Goal: Task Accomplishment & Management: Manage account settings

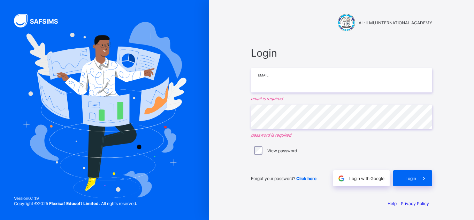
click at [311, 78] on input "email" at bounding box center [341, 80] width 181 height 24
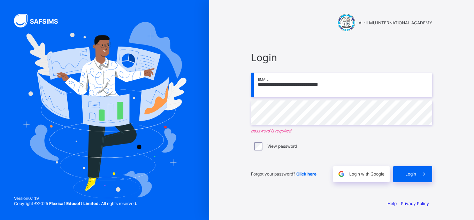
type input "**********"
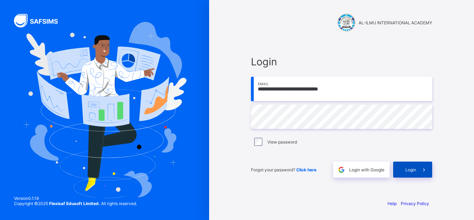
click at [407, 172] on span "Login" at bounding box center [410, 170] width 11 height 5
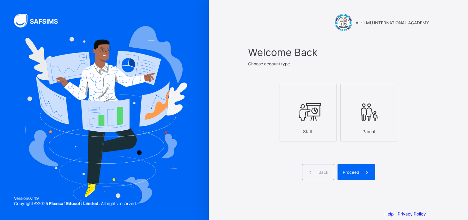
click at [318, 125] on div at bounding box center [308, 112] width 50 height 28
click at [354, 174] on span "Proceed" at bounding box center [351, 172] width 16 height 5
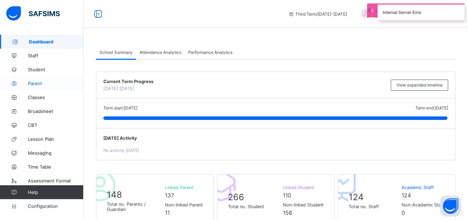
click at [38, 81] on span "Parent" at bounding box center [56, 84] width 56 height 6
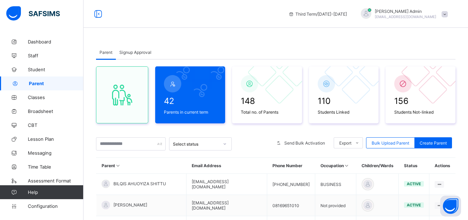
click at [135, 52] on span "Signup Approval" at bounding box center [135, 52] width 32 height 5
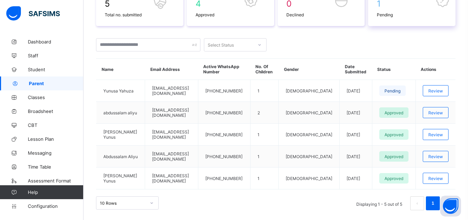
scroll to position [144, 0]
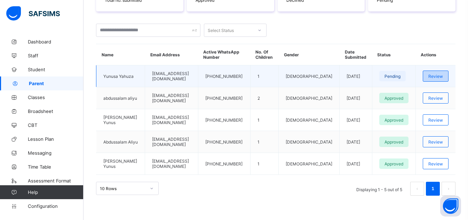
click at [443, 77] on span "Review" at bounding box center [436, 76] width 15 height 5
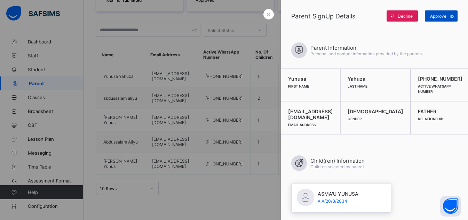
click at [449, 15] on span at bounding box center [452, 15] width 11 height 11
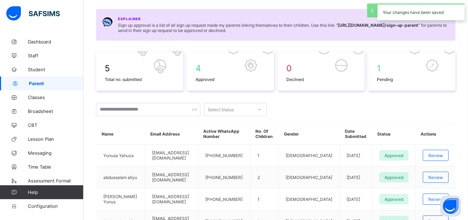
scroll to position [0, 0]
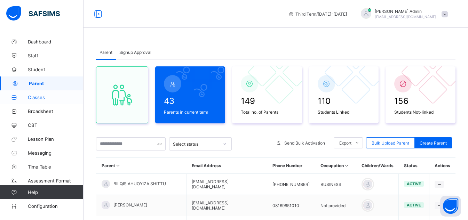
click at [39, 101] on link "Classes" at bounding box center [42, 98] width 84 height 14
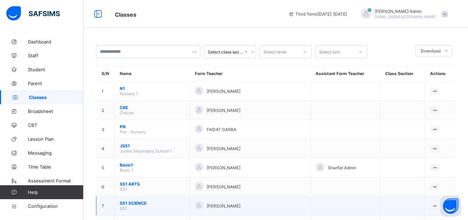
click at [125, 204] on span "SS1 SCIENCE" at bounding box center [152, 203] width 64 height 5
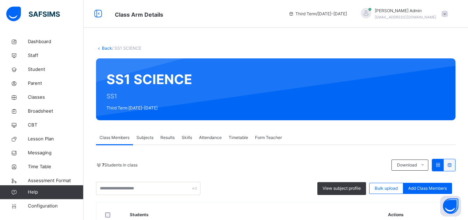
click at [188, 138] on span "Skills" at bounding box center [187, 138] width 10 height 6
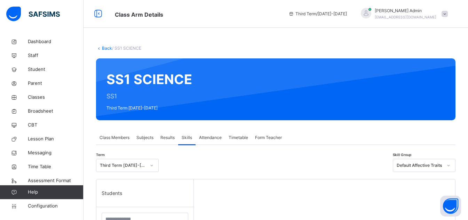
click at [188, 138] on span "Skills" at bounding box center [187, 138] width 10 height 6
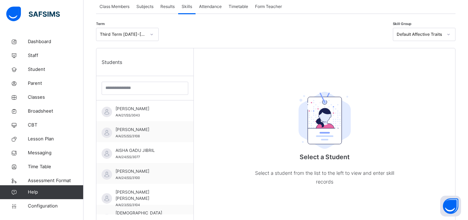
scroll to position [133, 0]
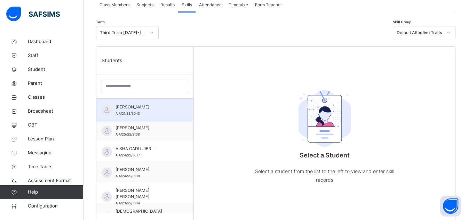
click at [144, 116] on div "ABDULAZIZ MARYAM AIA/21/SS/3043" at bounding box center [147, 110] width 62 height 13
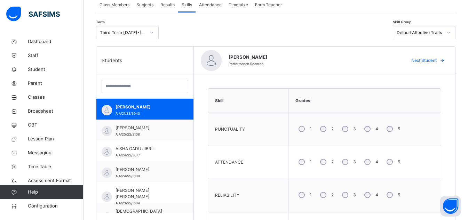
click at [371, 130] on div "4" at bounding box center [370, 129] width 19 height 15
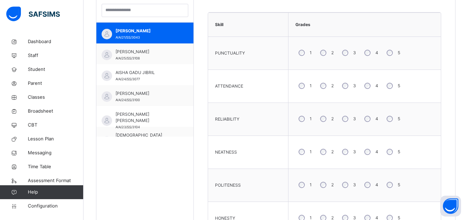
scroll to position [217, 0]
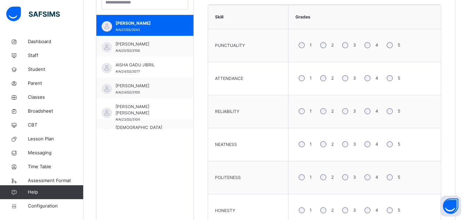
click at [396, 147] on div "5" at bounding box center [393, 144] width 18 height 15
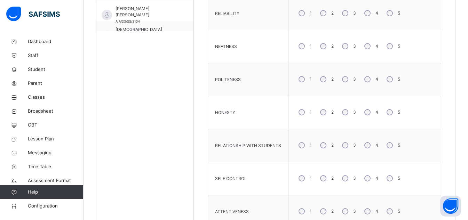
scroll to position [322, 0]
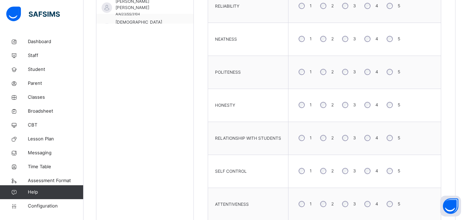
click at [370, 173] on div "4" at bounding box center [370, 171] width 19 height 15
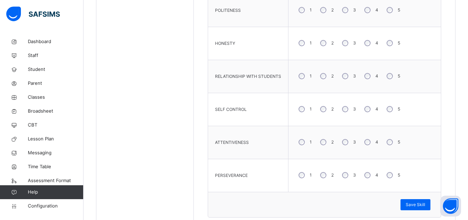
scroll to position [414, 0]
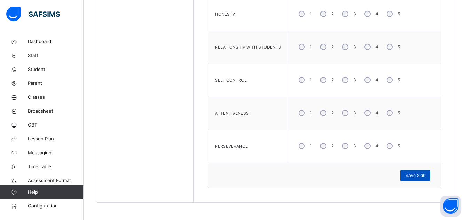
click at [426, 178] on span "Save Skill" at bounding box center [416, 176] width 20 height 6
click at [426, 173] on span "Save Skill" at bounding box center [416, 176] width 20 height 6
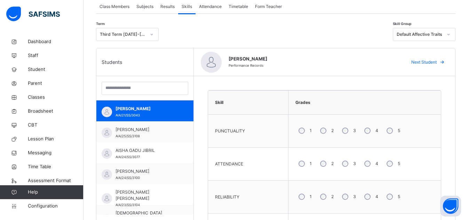
scroll to position [123, 0]
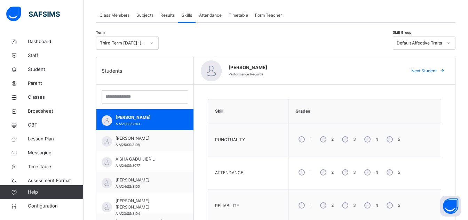
click at [435, 75] on div "Next Student" at bounding box center [427, 70] width 42 height 11
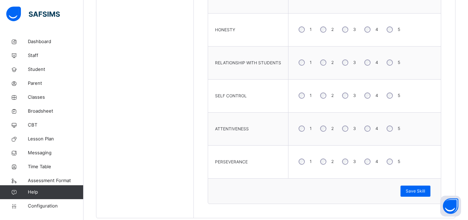
scroll to position [401, 0]
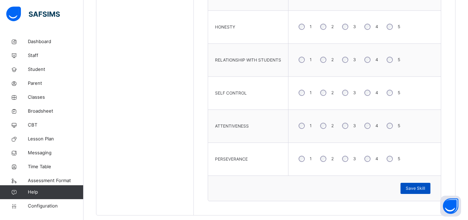
click at [424, 190] on span "Save Skill" at bounding box center [416, 189] width 20 height 6
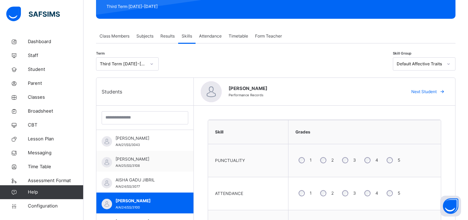
scroll to position [100, 0]
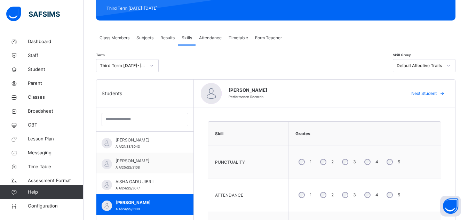
click at [436, 92] on span "Next Student" at bounding box center [424, 94] width 25 height 6
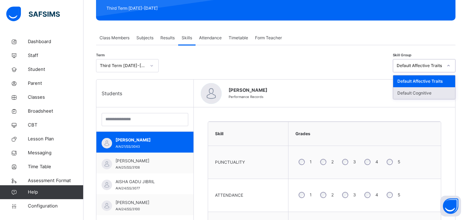
click at [433, 94] on div "Default Cognitive" at bounding box center [425, 93] width 62 height 12
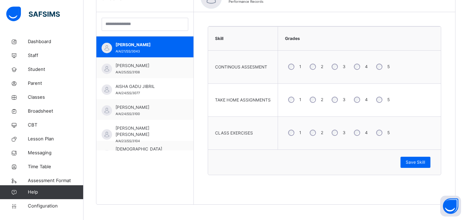
scroll to position [197, 0]
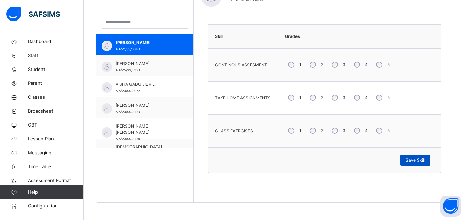
click at [426, 159] on span "Save Skill" at bounding box center [416, 160] width 20 height 6
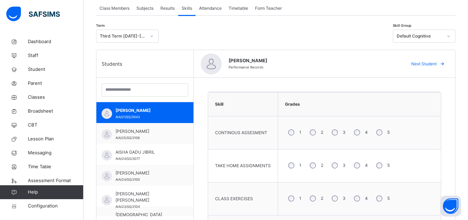
scroll to position [125, 0]
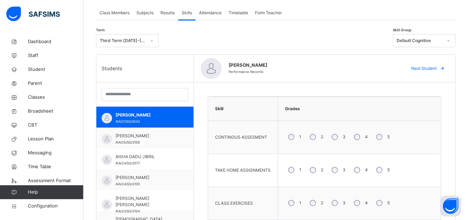
click at [442, 68] on span at bounding box center [442, 68] width 11 height 11
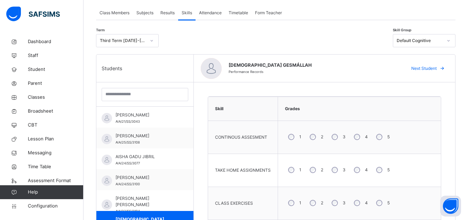
click at [388, 137] on label "5" at bounding box center [389, 137] width 2 height 6
click at [369, 168] on div "4" at bounding box center [360, 170] width 19 height 15
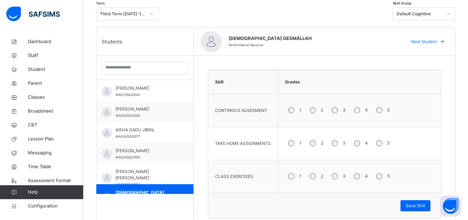
scroll to position [197, 0]
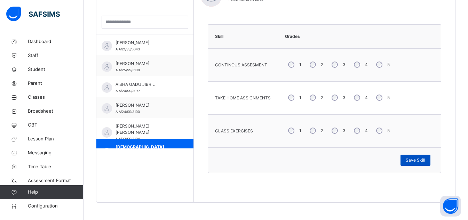
click at [425, 162] on span "Save Skill" at bounding box center [416, 160] width 20 height 6
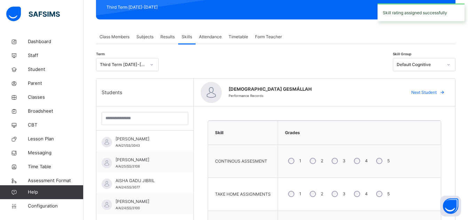
scroll to position [100, 0]
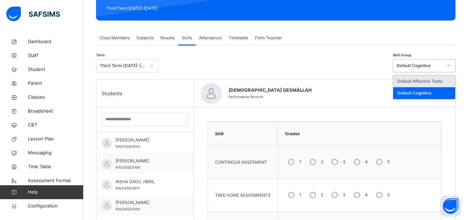
click at [439, 79] on div "Default Affective Traits" at bounding box center [425, 82] width 62 height 12
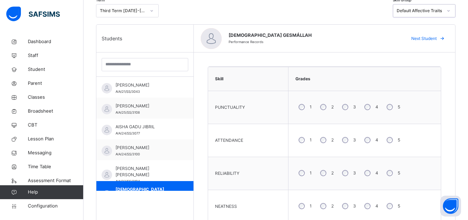
scroll to position [159, 0]
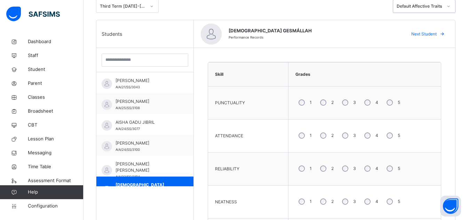
click at [369, 101] on div "4" at bounding box center [370, 102] width 19 height 15
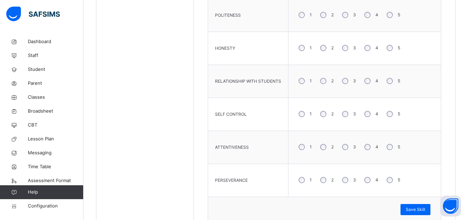
scroll to position [414, 0]
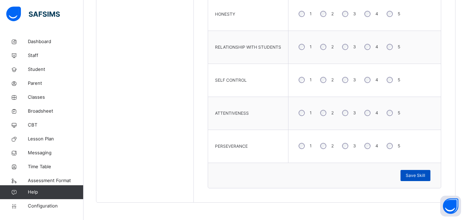
click at [425, 173] on span "Save Skill" at bounding box center [416, 176] width 20 height 6
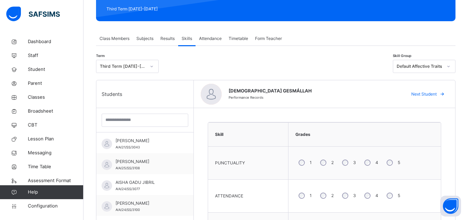
scroll to position [100, 0]
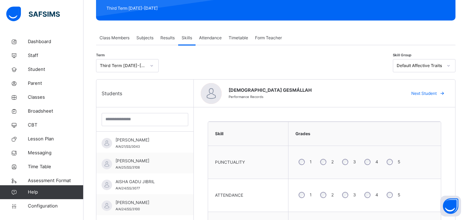
click at [445, 96] on icon at bounding box center [442, 94] width 5 height 6
click at [370, 163] on div "4" at bounding box center [370, 162] width 19 height 15
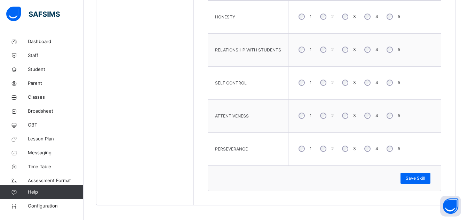
scroll to position [414, 0]
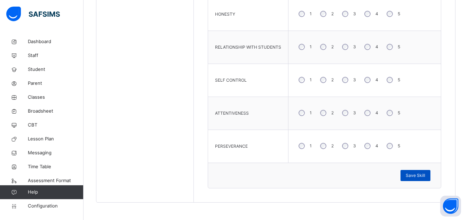
click at [420, 175] on span "Save Skill" at bounding box center [416, 176] width 20 height 6
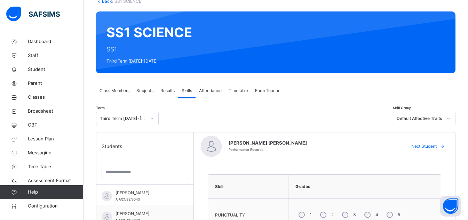
scroll to position [48, 0]
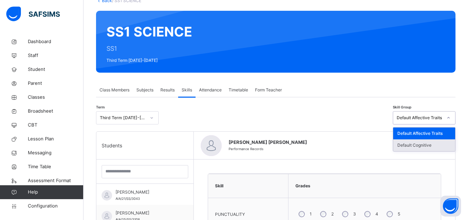
click at [435, 146] on div "Default Cognitive" at bounding box center [425, 146] width 62 height 12
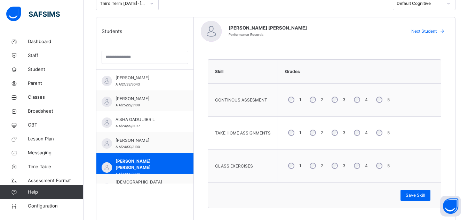
scroll to position [197, 0]
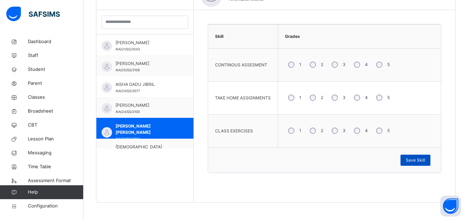
click at [426, 160] on span "Save Skill" at bounding box center [416, 160] width 20 height 6
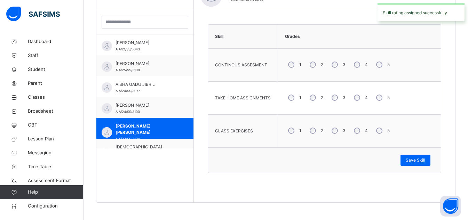
click at [438, 39] on div "Grades" at bounding box center [360, 36] width 156 height 17
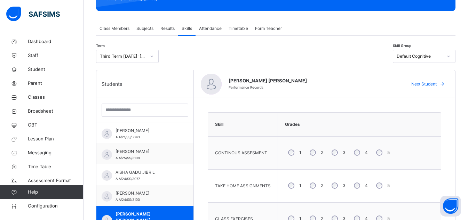
scroll to position [103, 0]
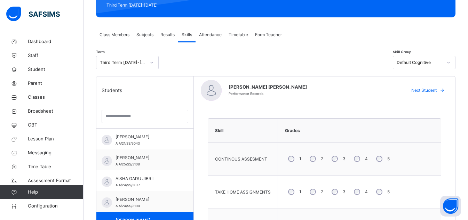
click at [444, 91] on span at bounding box center [442, 90] width 11 height 11
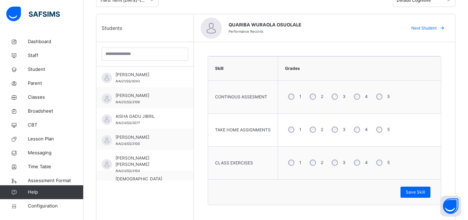
scroll to position [166, 0]
click at [382, 126] on div "5" at bounding box center [382, 129] width 18 height 15
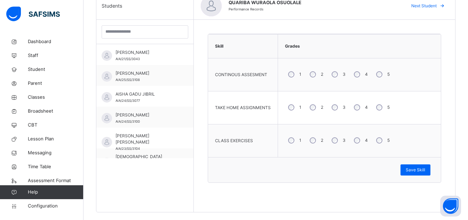
scroll to position [197, 0]
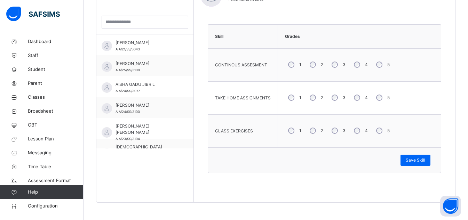
click at [382, 133] on div "5" at bounding box center [382, 131] width 18 height 15
click at [424, 164] on div "Save Skill" at bounding box center [416, 160] width 30 height 11
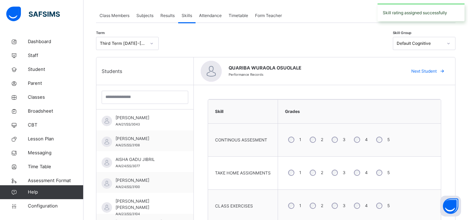
scroll to position [120, 0]
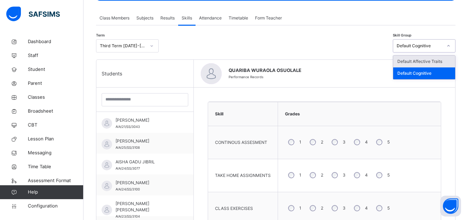
click at [444, 63] on div "Default Affective Traits" at bounding box center [425, 62] width 62 height 12
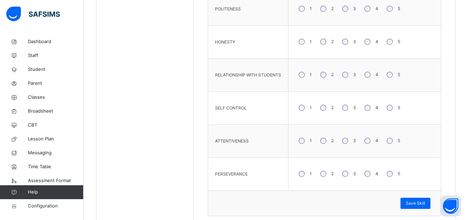
scroll to position [391, 0]
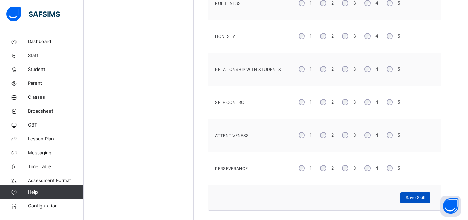
click at [422, 202] on div "Save Skill" at bounding box center [416, 198] width 30 height 11
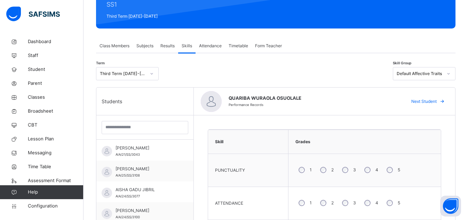
scroll to position [88, 0]
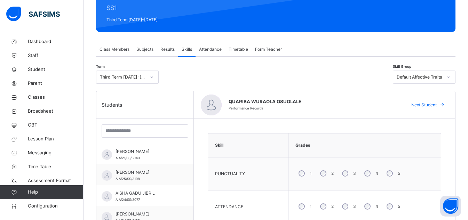
click at [445, 105] on span at bounding box center [442, 105] width 11 height 11
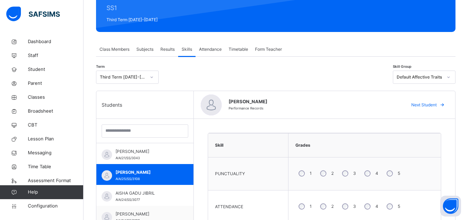
click at [392, 172] on div "5" at bounding box center [393, 173] width 18 height 15
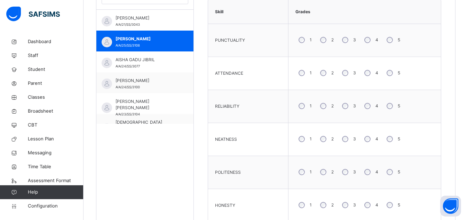
scroll to position [224, 0]
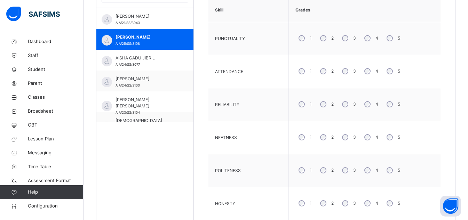
click at [369, 140] on div "4" at bounding box center [370, 137] width 19 height 15
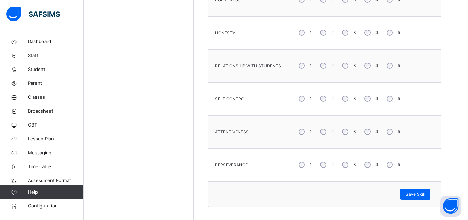
scroll to position [414, 0]
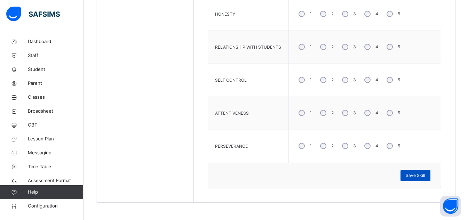
click at [425, 179] on span "Save Skill" at bounding box center [416, 176] width 20 height 6
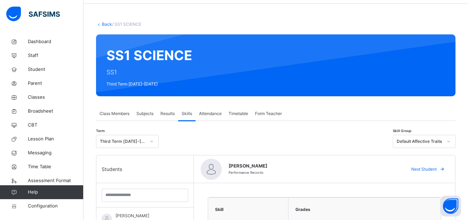
scroll to position [0, 0]
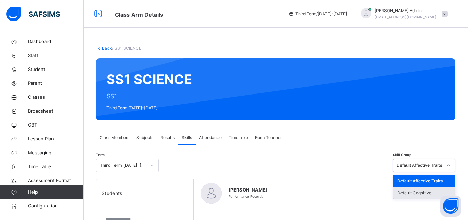
click at [432, 192] on div "Default Cognitive" at bounding box center [425, 193] width 62 height 12
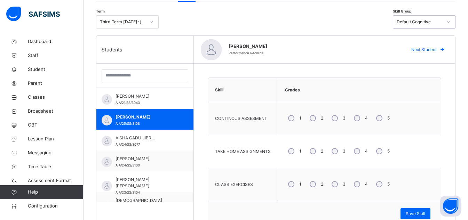
scroll to position [148, 0]
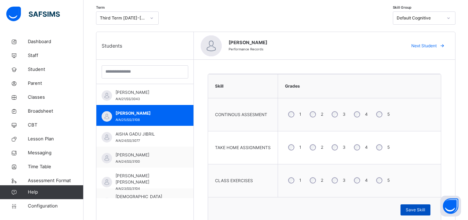
click at [426, 210] on span "Save Skill" at bounding box center [416, 210] width 20 height 6
click at [437, 44] on span "Next Student" at bounding box center [424, 46] width 25 height 6
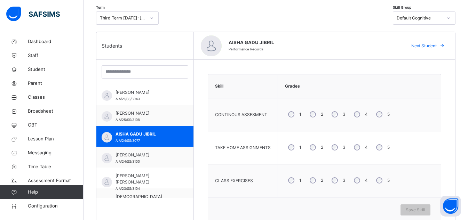
click at [437, 45] on span "Next Student" at bounding box center [424, 46] width 25 height 6
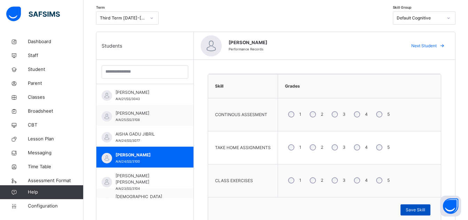
click at [426, 212] on span "Save Skill" at bounding box center [416, 210] width 20 height 6
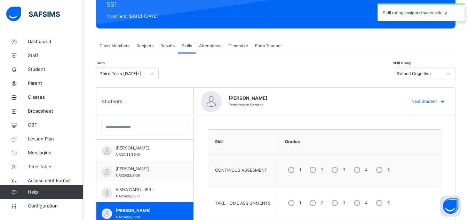
scroll to position [80, 0]
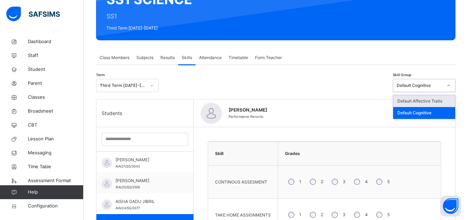
click at [435, 99] on div "Default Affective Traits" at bounding box center [425, 101] width 62 height 12
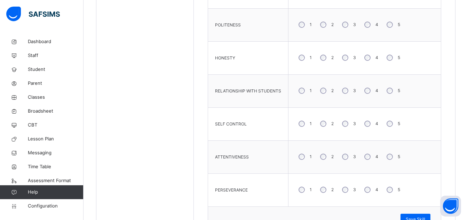
scroll to position [414, 0]
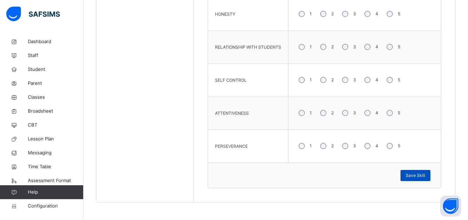
click at [426, 178] on span "Save Skill" at bounding box center [416, 176] width 20 height 6
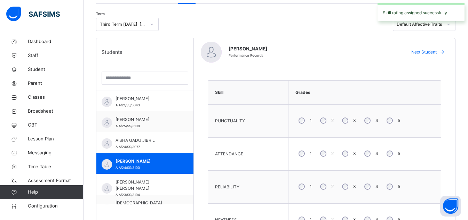
scroll to position [141, 0]
click at [437, 52] on span "Next Student" at bounding box center [424, 53] width 25 height 6
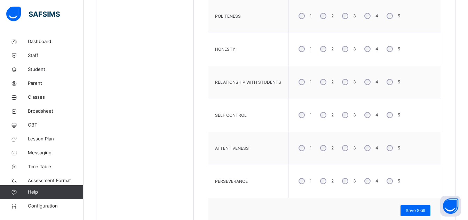
scroll to position [414, 0]
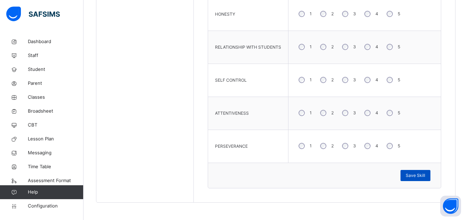
click at [426, 178] on span "Save Skill" at bounding box center [416, 176] width 20 height 6
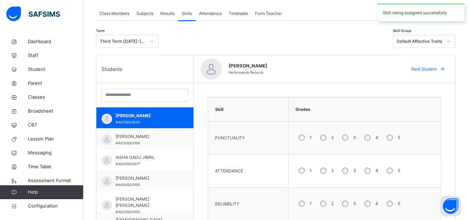
scroll to position [112, 0]
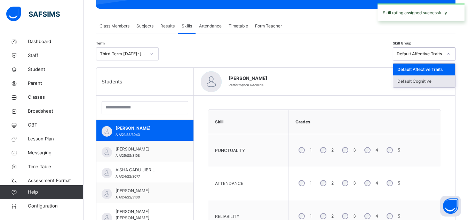
click at [437, 80] on div "Default Cognitive" at bounding box center [425, 82] width 62 height 12
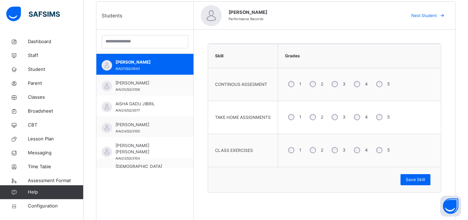
scroll to position [178, 0]
click at [437, 17] on span "Next Student" at bounding box center [424, 15] width 25 height 6
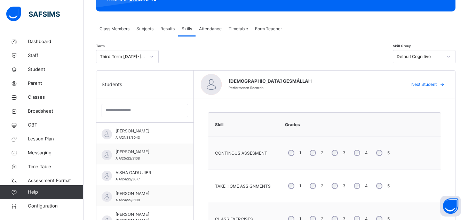
scroll to position [108, 0]
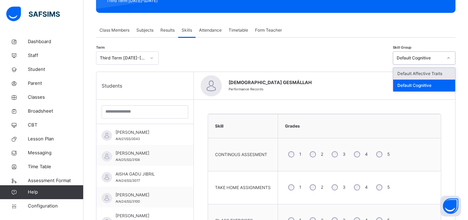
click at [436, 75] on div "Default Affective Traits" at bounding box center [425, 74] width 62 height 12
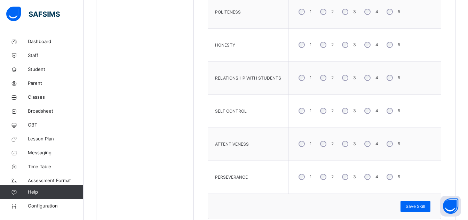
scroll to position [414, 0]
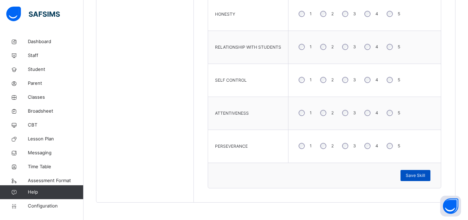
click at [426, 178] on span "Save Skill" at bounding box center [416, 176] width 20 height 6
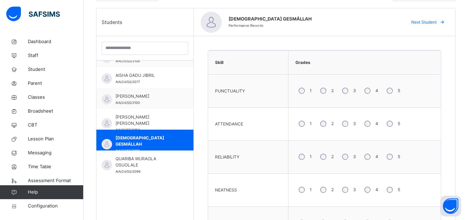
scroll to position [182, 0]
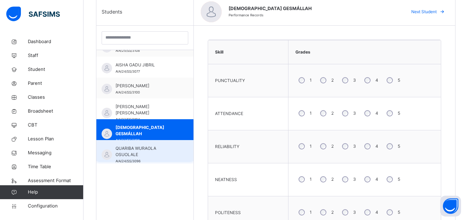
click at [160, 155] on span "QUARIBA WURAOLA OSUOLALE" at bounding box center [147, 152] width 62 height 13
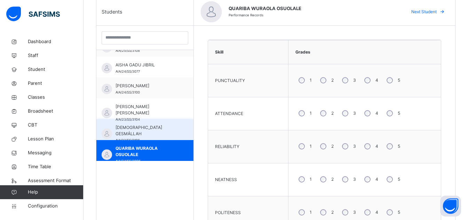
click at [156, 132] on div "MOZAFAR GESMÁLLAH AIA/23/SS/3106" at bounding box center [147, 134] width 62 height 19
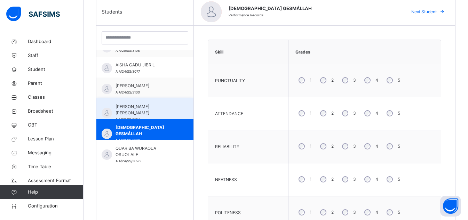
click at [151, 106] on span "FATIMA NANA ISHAQ" at bounding box center [147, 110] width 62 height 13
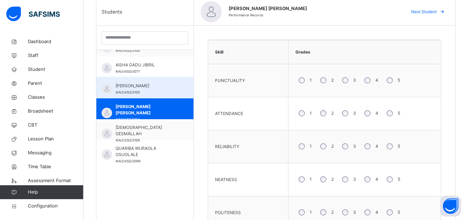
click at [142, 88] on span "BASHIR SULEIMAN" at bounding box center [147, 86] width 62 height 6
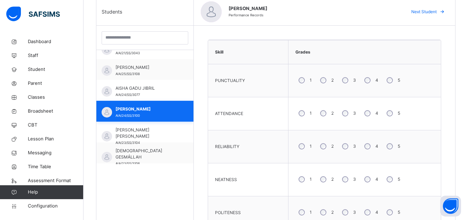
scroll to position [0, 0]
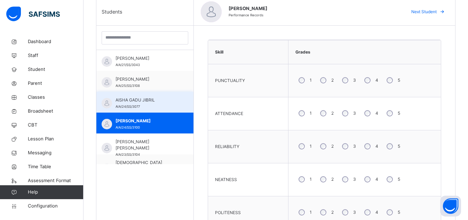
click at [149, 104] on div "AISHA GADU JIBRIL AIA/24/SS/3077" at bounding box center [147, 103] width 62 height 13
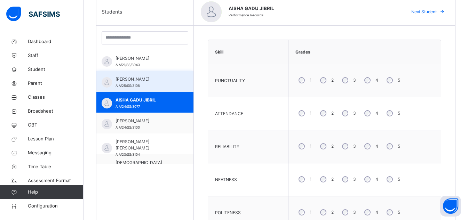
click at [145, 80] on span "[PERSON_NAME]" at bounding box center [147, 79] width 62 height 6
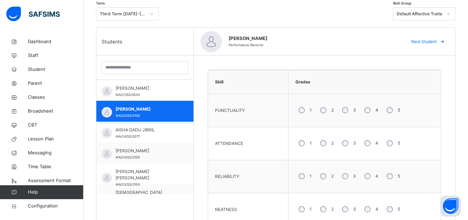
scroll to position [151, 0]
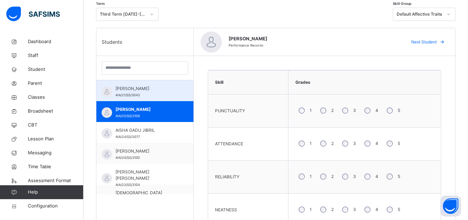
click at [145, 93] on div "ABDULAZIZ MARYAM AIA/21/SS/3043" at bounding box center [147, 92] width 62 height 13
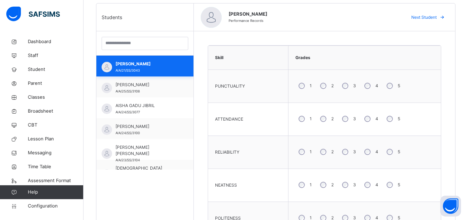
scroll to position [176, 0]
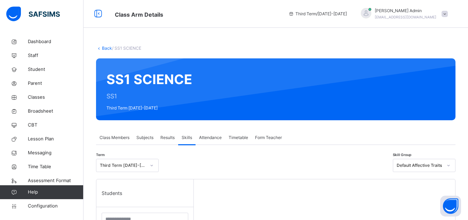
click at [104, 46] on link "Back" at bounding box center [107, 48] width 10 height 5
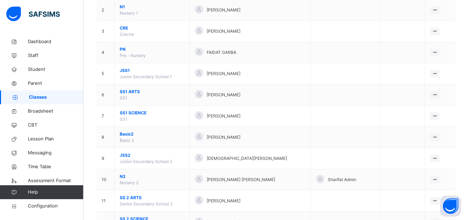
scroll to position [105, 0]
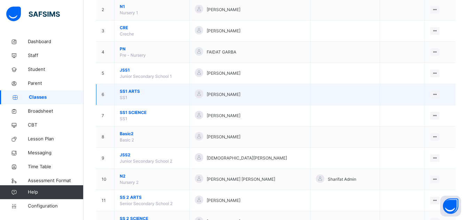
click at [130, 92] on span "SS1 ARTS" at bounding box center [152, 91] width 64 height 6
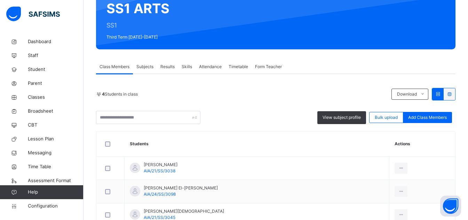
scroll to position [75, 0]
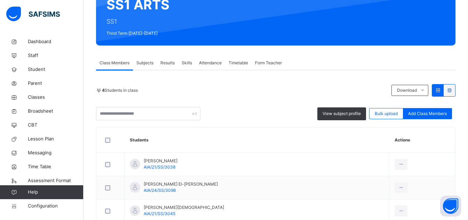
click at [189, 64] on span "Skills" at bounding box center [187, 63] width 10 height 6
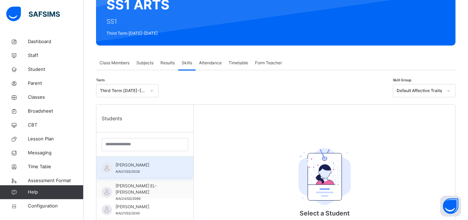
click at [159, 166] on span "ABDUL-AWWAL OLANREWAJU ONABEKUN" at bounding box center [147, 165] width 62 height 6
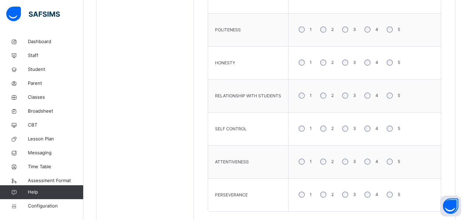
scroll to position [388, 0]
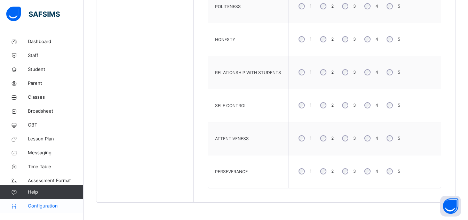
click at [42, 208] on span "Configuration" at bounding box center [55, 206] width 55 height 7
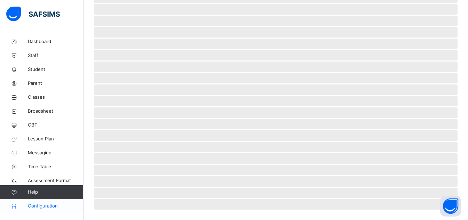
scroll to position [70, 0]
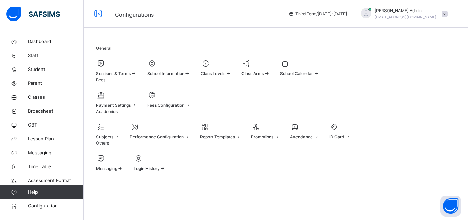
click at [184, 134] on span "Performance Configuration" at bounding box center [157, 136] width 54 height 5
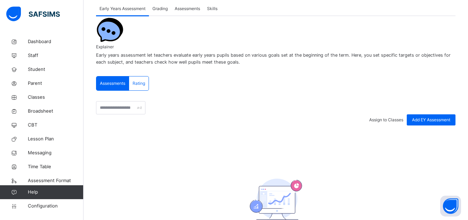
scroll to position [67, 0]
click at [146, 107] on input "text" at bounding box center [120, 108] width 49 height 13
click at [214, 10] on span "Skills" at bounding box center [212, 9] width 10 height 6
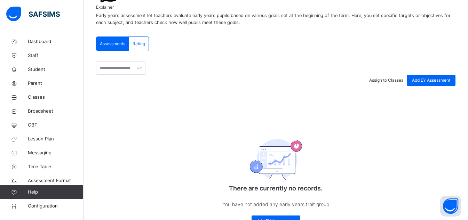
scroll to position [104, 0]
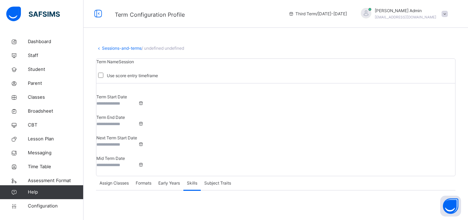
type input "**********"
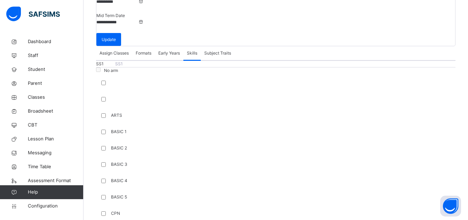
scroll to position [143, 0]
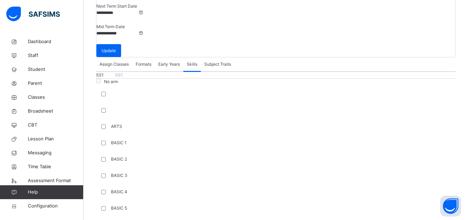
scroll to position [138, 0]
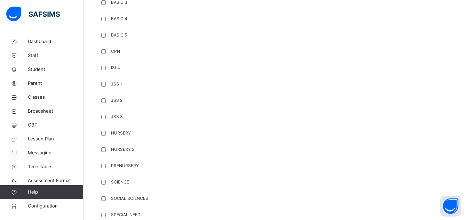
scroll to position [316, 0]
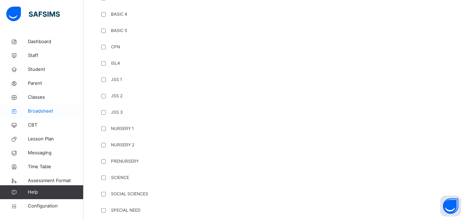
click at [47, 110] on span "Broadsheet" at bounding box center [56, 111] width 56 height 7
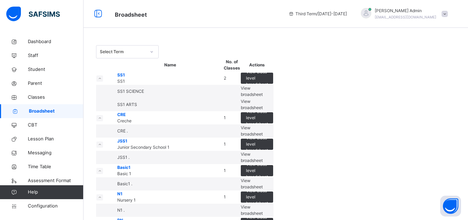
click at [263, 97] on span "View broadsheet" at bounding box center [252, 91] width 22 height 11
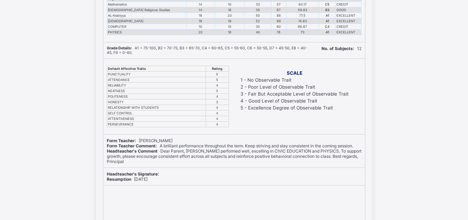
scroll to position [229, 0]
